Goal: Information Seeking & Learning: Learn about a topic

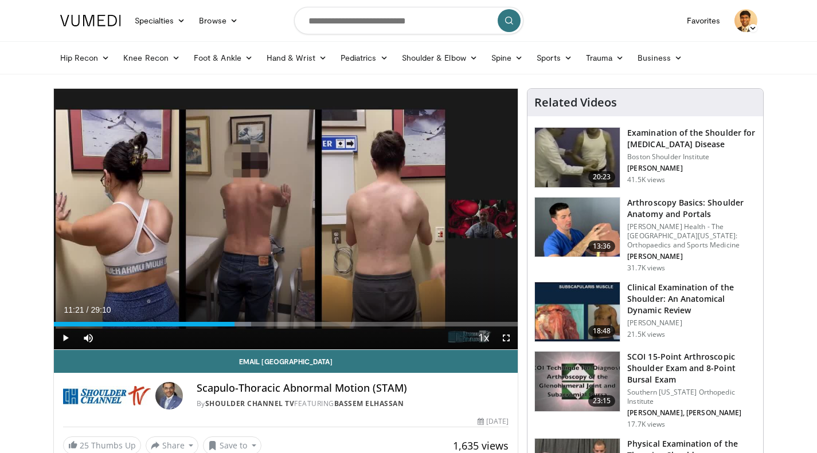
click at [62, 339] on span "Video Player" at bounding box center [65, 338] width 23 height 23
click at [162, 222] on icon "Video Player" at bounding box center [158, 219] width 32 height 32
click at [68, 341] on span "Video Player" at bounding box center [65, 338] width 23 height 23
click at [63, 337] on span "Video Player" at bounding box center [65, 338] width 23 height 23
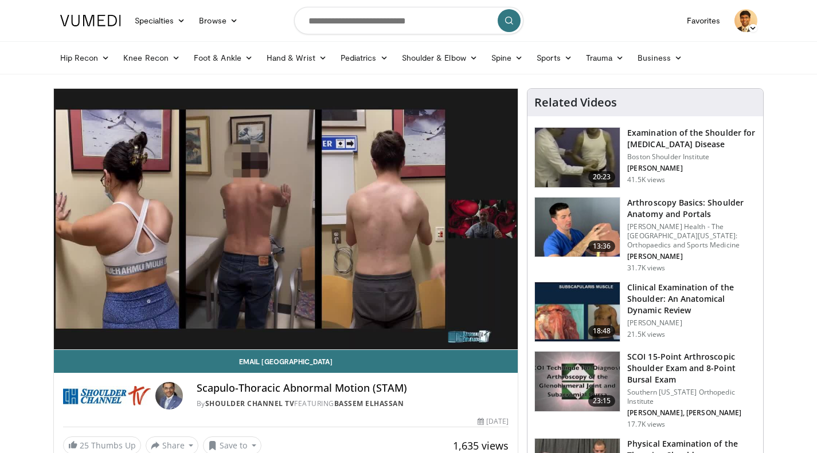
click at [748, 61] on ul "Hip Recon Hip Arthroplasty Revision Hip Arthroplasty Hip Preservation Knee Reco…" at bounding box center [408, 58] width 711 height 32
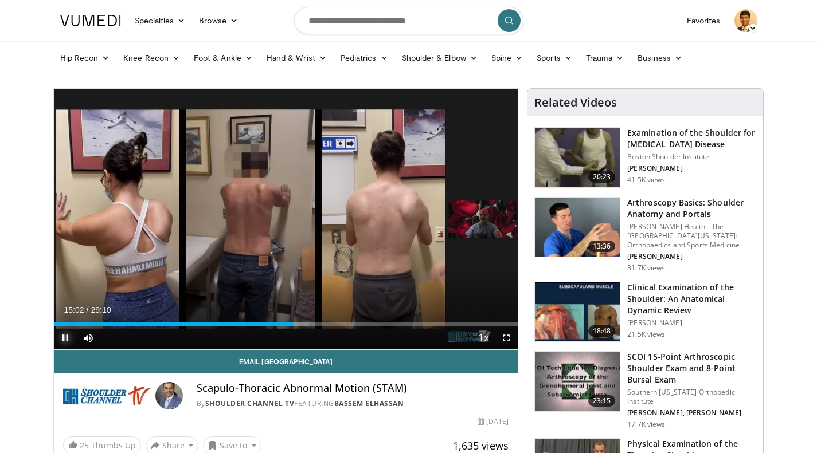
click at [65, 344] on span "Video Player" at bounding box center [65, 338] width 23 height 23
click at [286, 220] on icon "Video Player" at bounding box center [285, 219] width 32 height 32
click at [170, 225] on icon "Video Player" at bounding box center [158, 219] width 32 height 32
click at [163, 223] on icon "Video Player" at bounding box center [158, 219] width 32 height 32
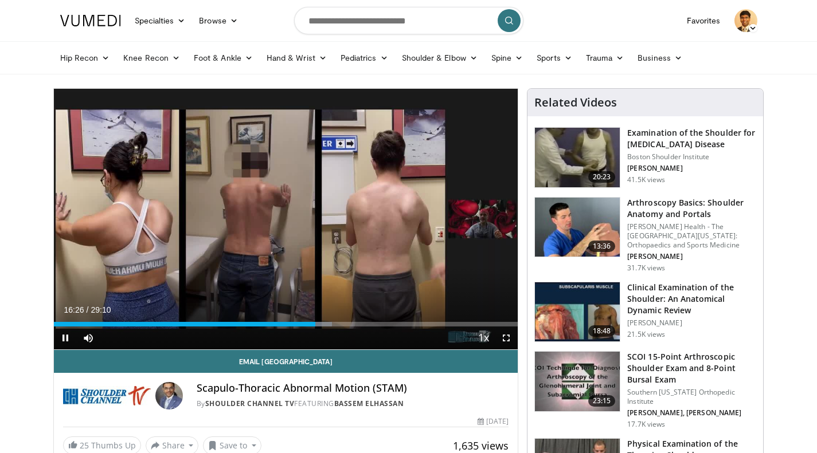
click at [413, 222] on icon "Video Player" at bounding box center [413, 219] width 32 height 32
click at [154, 209] on icon "Video Player" at bounding box center [158, 219] width 32 height 32
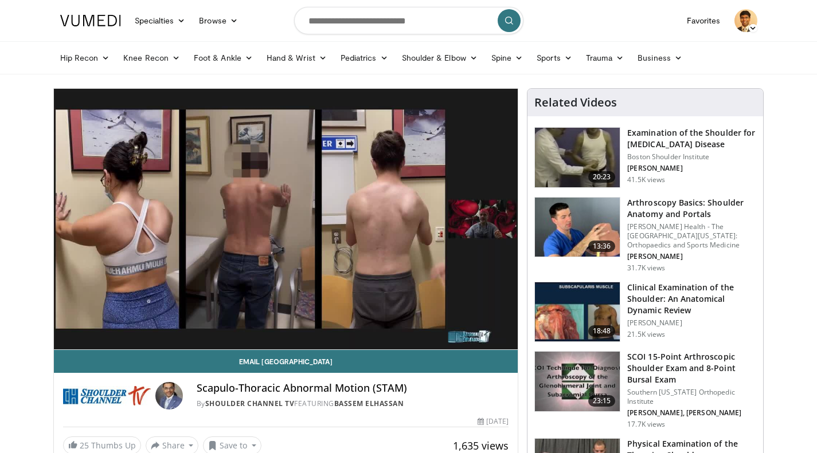
click at [478, 396] on div "Scapulo-Thoracic Abnormal Motion (STAM) By Shoulder Channel TV FEATURING Bassem…" at bounding box center [353, 396] width 312 height 28
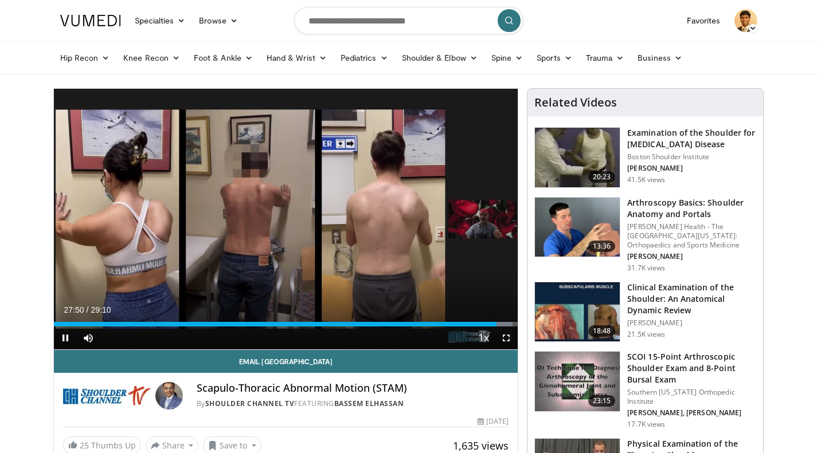
click at [464, 322] on div "27:50" at bounding box center [275, 324] width 443 height 5
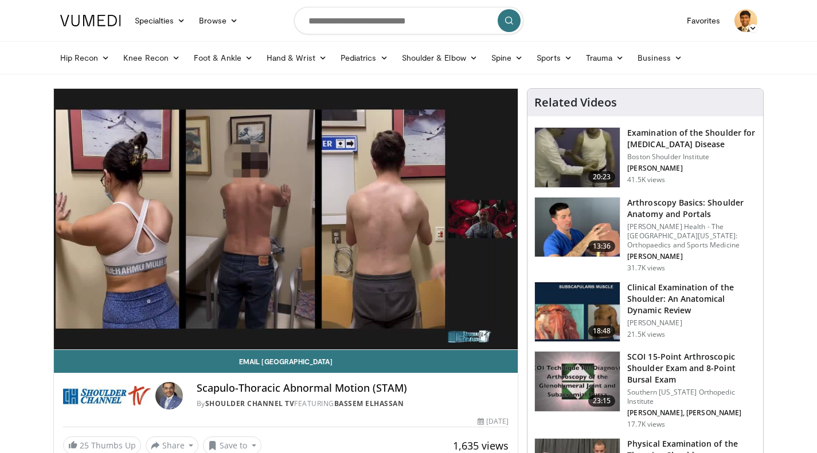
click at [387, 406] on link "Bassem Elhassan" at bounding box center [369, 404] width 70 height 10
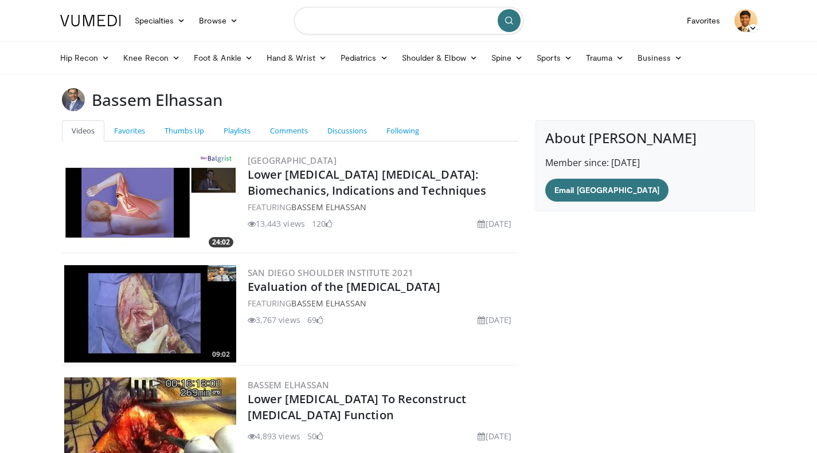
click at [375, 28] on input "Search topics, interventions" at bounding box center [408, 21] width 229 height 28
type input "******"
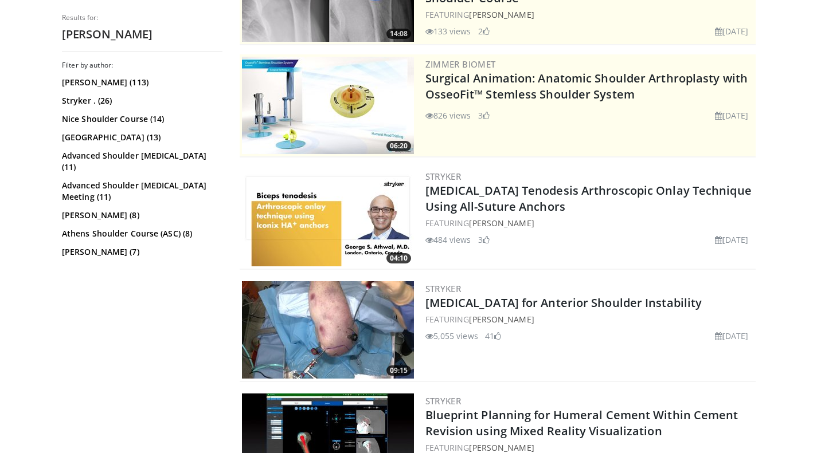
scroll to position [186, 0]
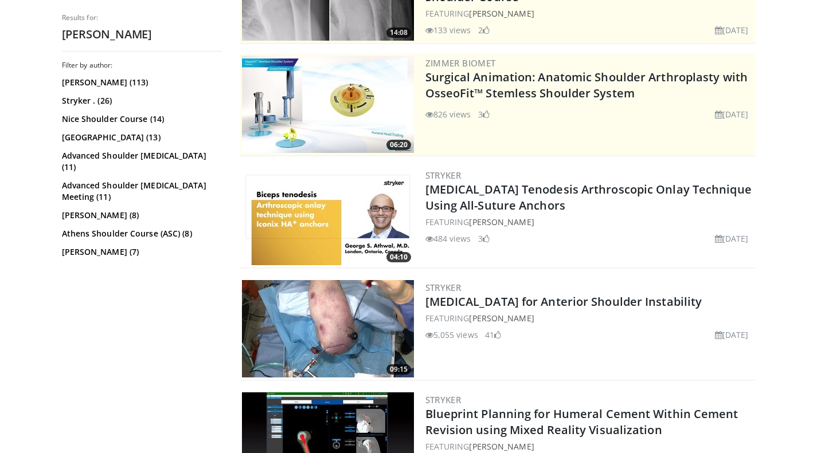
click at [524, 225] on link "[PERSON_NAME]" at bounding box center [501, 222] width 65 height 11
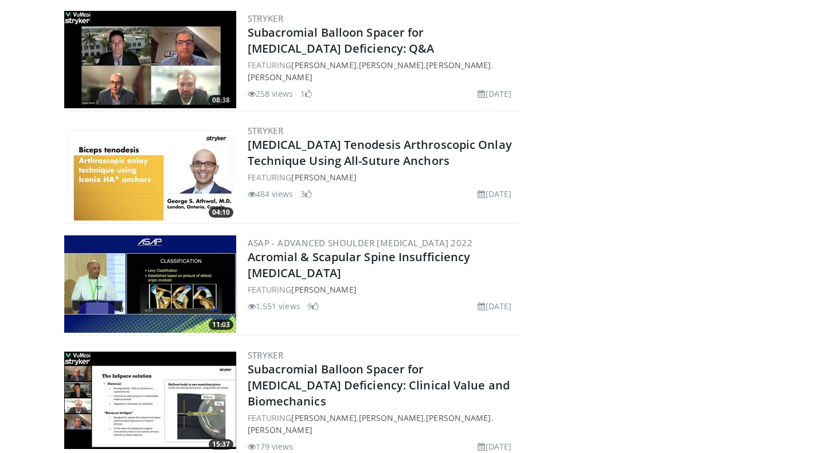
scroll to position [3080, 0]
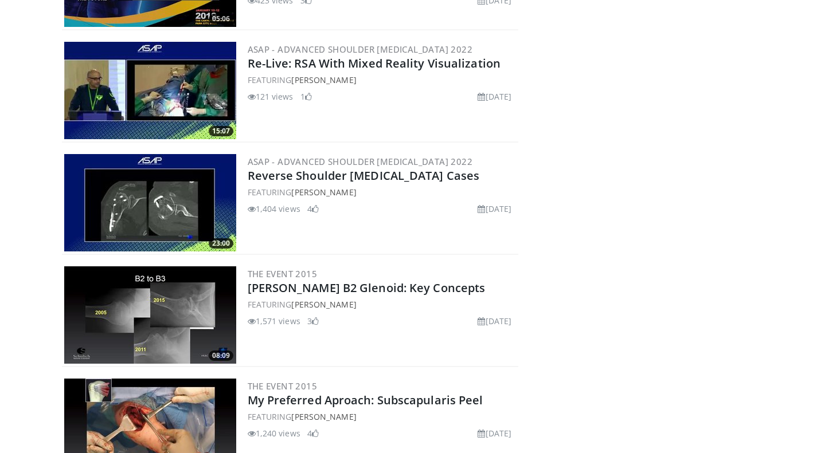
scroll to position [4531, 0]
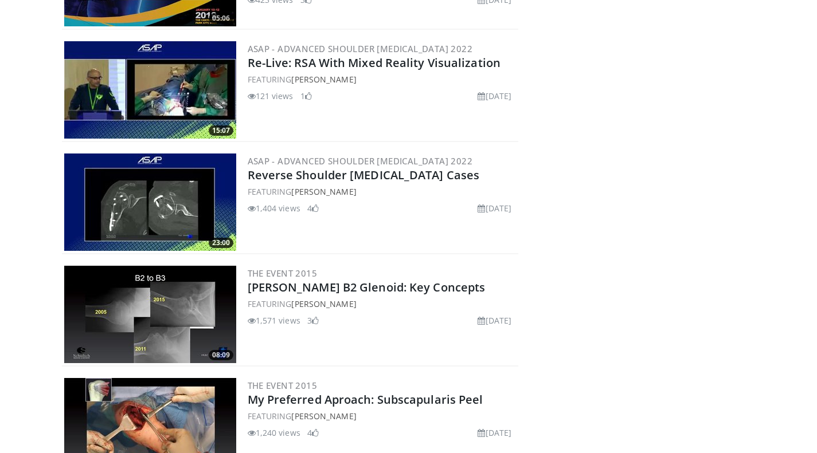
drag, startPoint x: 354, startPoint y: 260, endPoint x: 670, endPoint y: 298, distance: 317.6
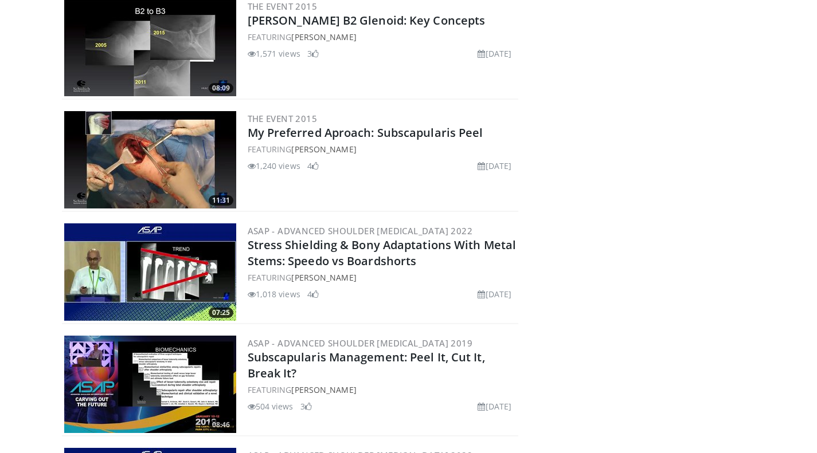
scroll to position [4799, 0]
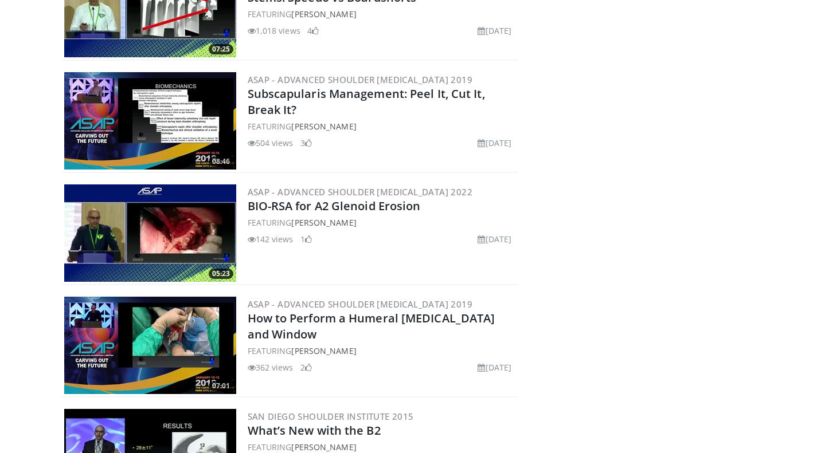
scroll to position [5064, 0]
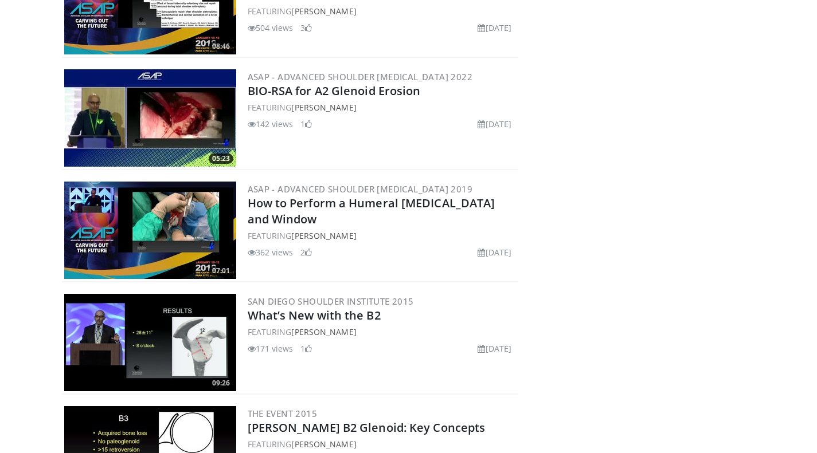
scroll to position [5183, 0]
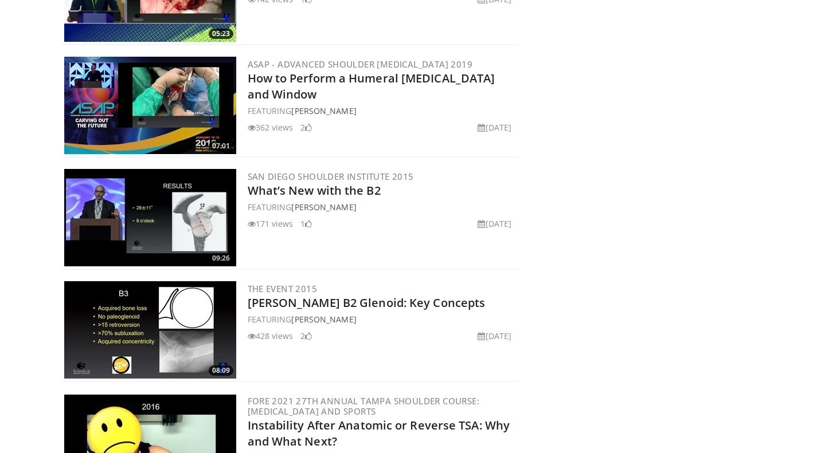
scroll to position [5304, 0]
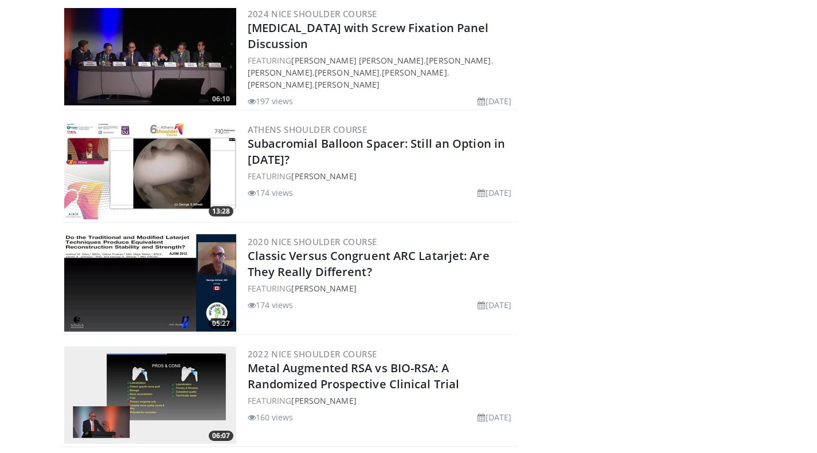
scroll to position [6393, 0]
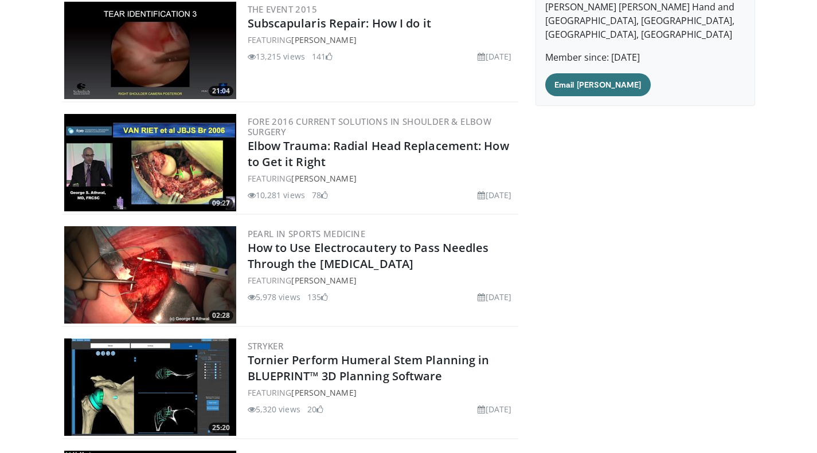
scroll to position [0, 0]
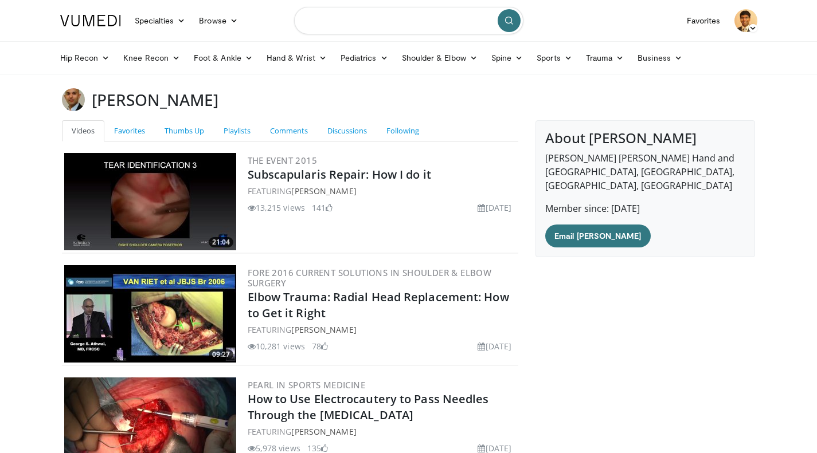
click at [355, 16] on input "Search topics, interventions" at bounding box center [408, 21] width 229 height 28
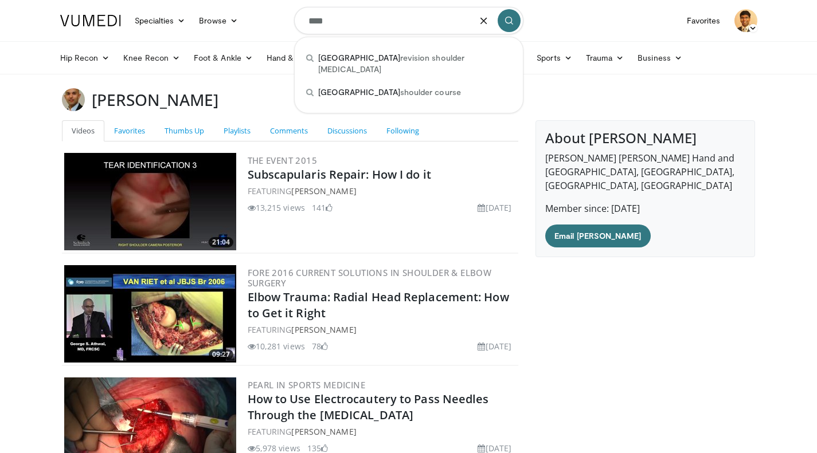
type input "****"
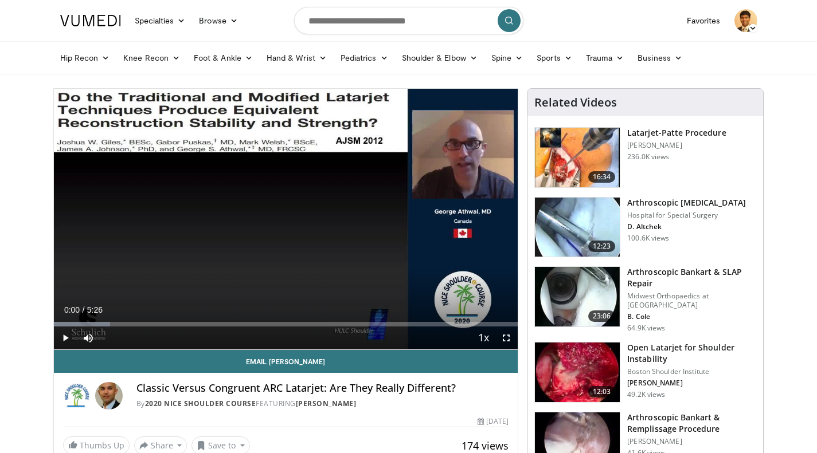
click at [287, 222] on icon "Video Player" at bounding box center [285, 219] width 32 height 32
click at [417, 220] on icon "Video Player" at bounding box center [413, 219] width 32 height 32
click at [287, 217] on icon "Video Player" at bounding box center [285, 219] width 32 height 32
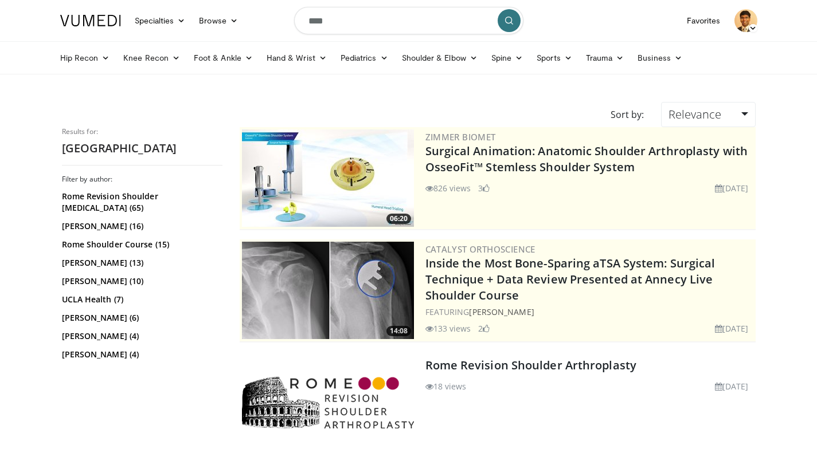
click at [583, 366] on link "Rome Revision Shoulder Arthroplasty" at bounding box center [531, 365] width 212 height 15
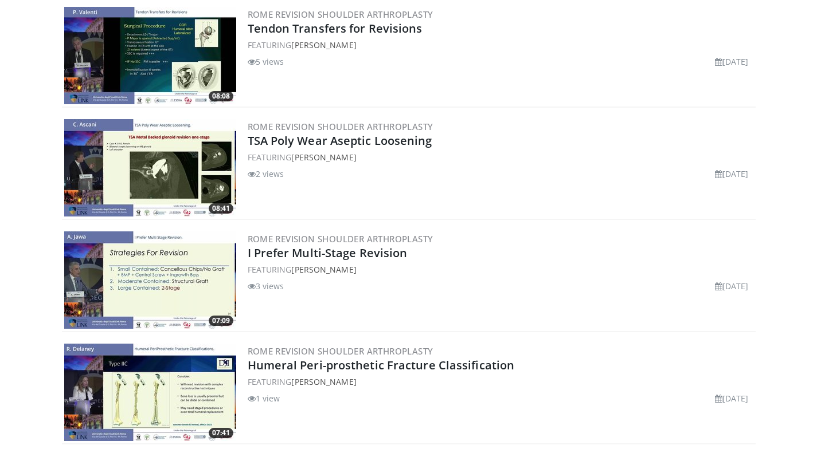
scroll to position [627, 0]
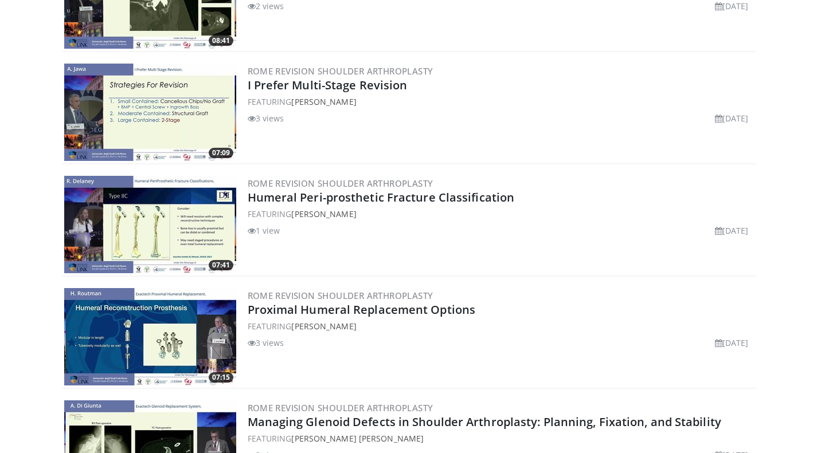
click at [529, 264] on div "Rome Revision Shoulder Arthroplasty Humeral Peri-prosthetic Fracture Classifica…" at bounding box center [501, 224] width 506 height 97
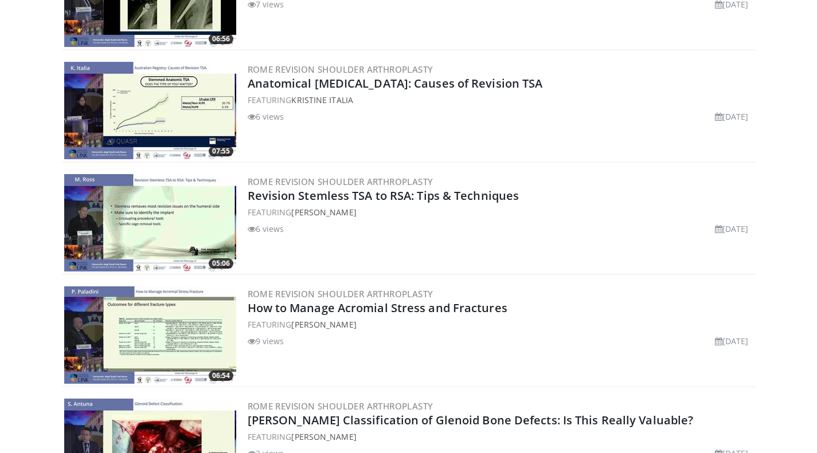
scroll to position [7034, 0]
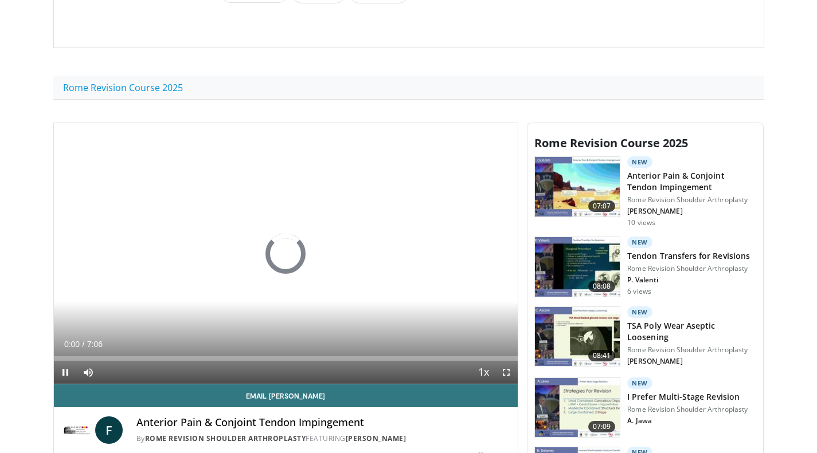
scroll to position [225, 0]
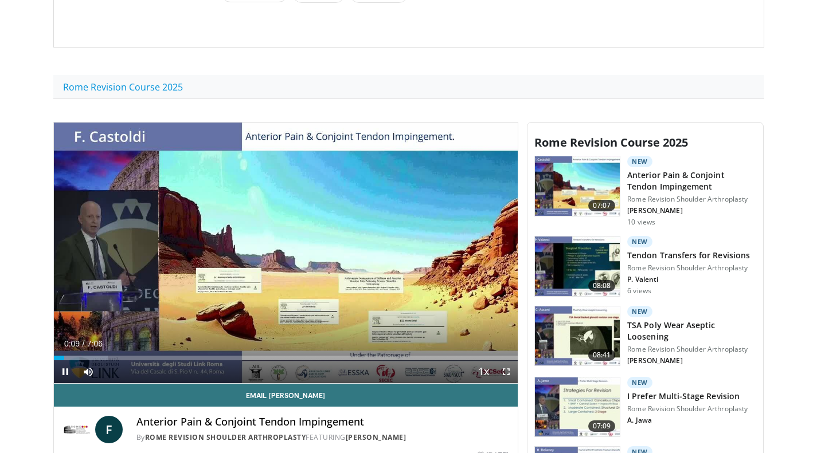
click at [413, 252] on icon "Video Player" at bounding box center [413, 253] width 32 height 32
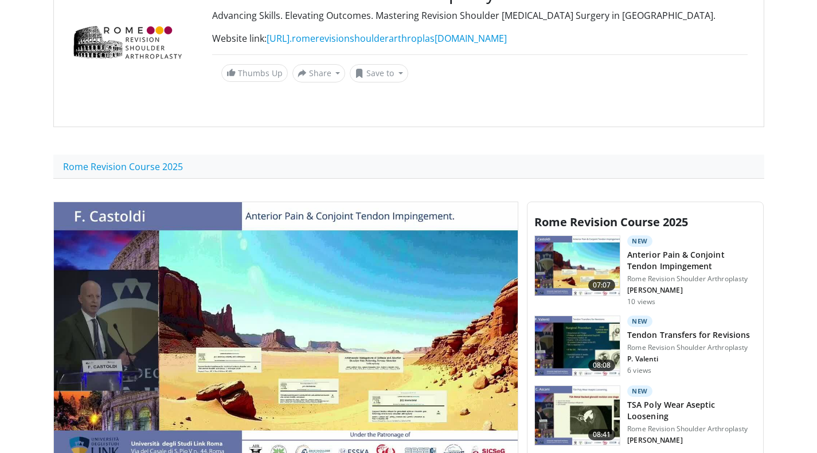
scroll to position [131, 0]
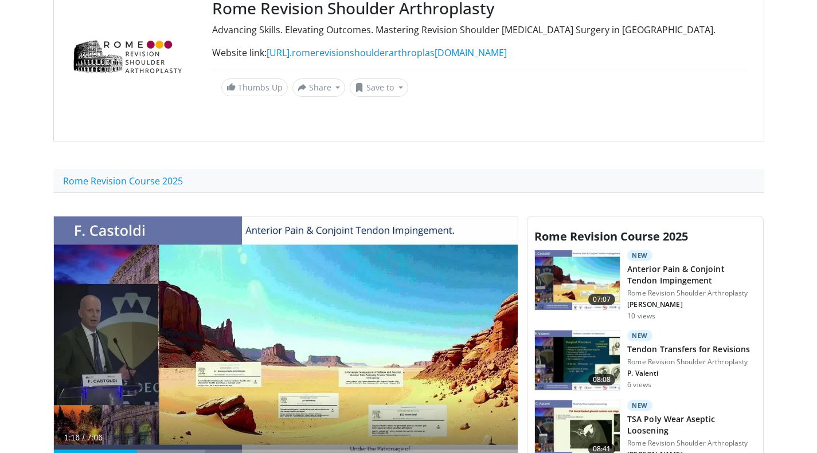
click at [287, 343] on icon "Video Player" at bounding box center [285, 347] width 32 height 32
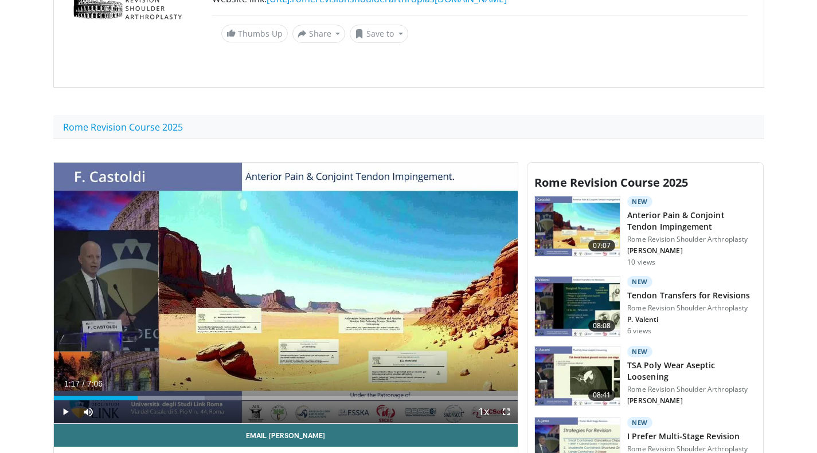
scroll to position [186, 0]
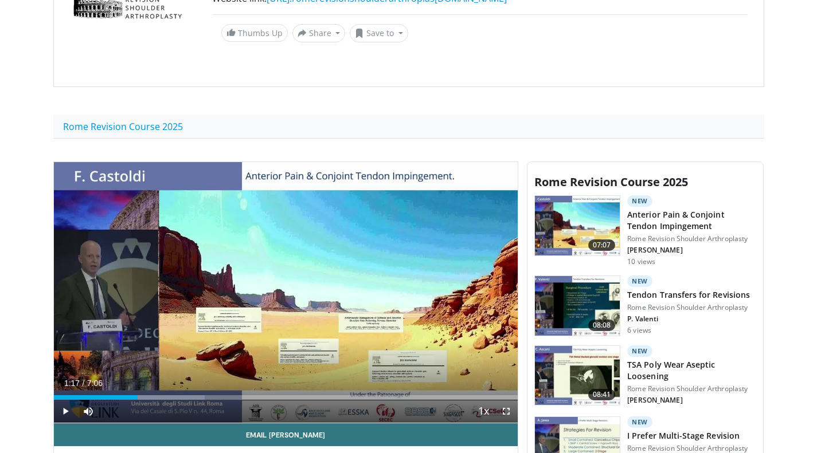
click at [286, 288] on icon "Video Player" at bounding box center [285, 292] width 32 height 32
click at [284, 291] on icon "Video Player" at bounding box center [285, 292] width 32 height 32
click at [290, 294] on icon "Video Player" at bounding box center [285, 292] width 32 height 32
click at [419, 295] on icon "Video Player" at bounding box center [413, 292] width 32 height 32
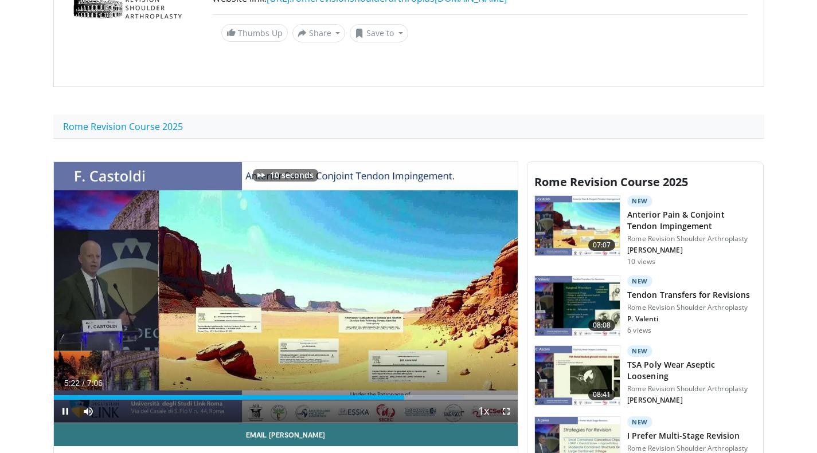
click at [419, 295] on icon "Video Player" at bounding box center [413, 292] width 32 height 32
click at [413, 290] on icon "Video Player" at bounding box center [413, 292] width 32 height 32
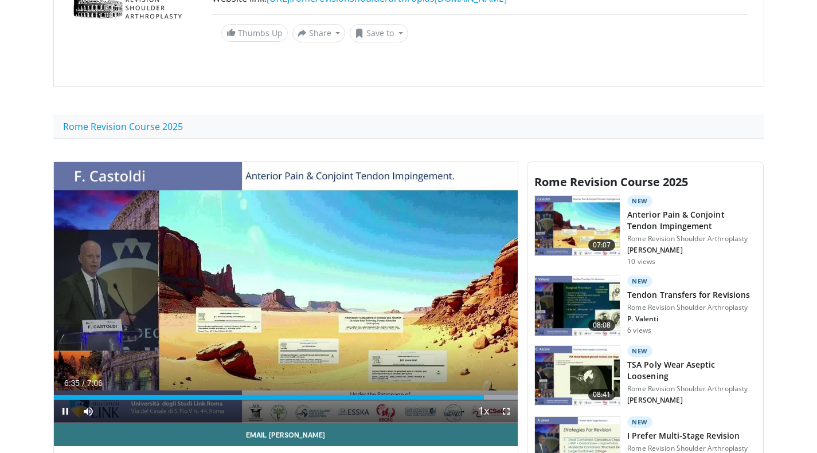
click at [408, 287] on icon "Video Player" at bounding box center [413, 292] width 32 height 32
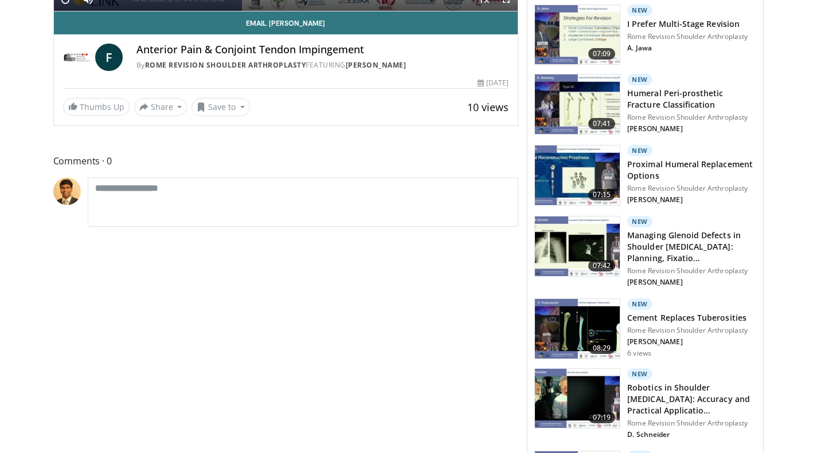
scroll to position [600, 0]
